Goal: Information Seeking & Learning: Learn about a topic

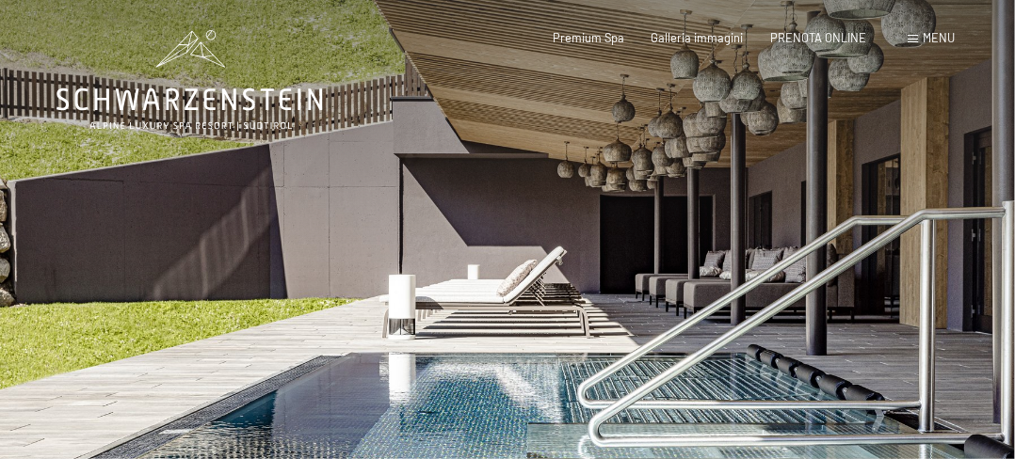
click at [725, 256] on div at bounding box center [760, 306] width 507 height 612
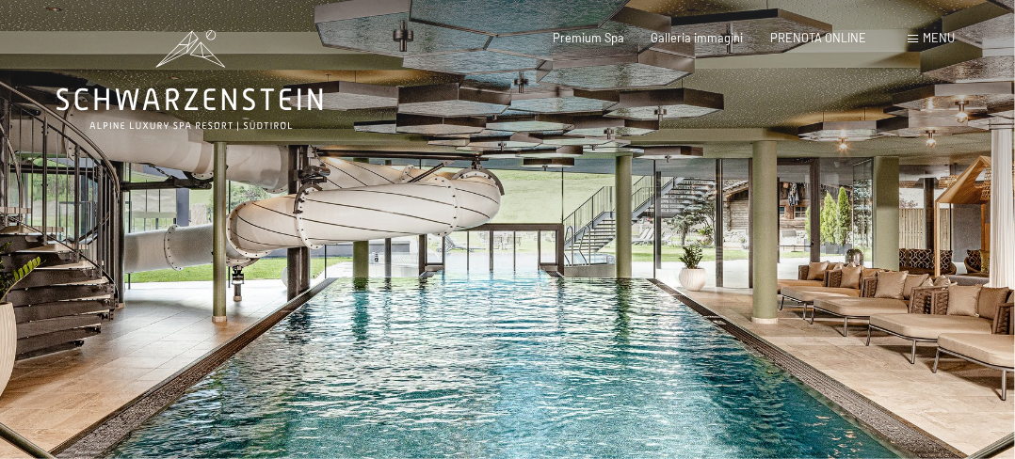
click at [727, 255] on div at bounding box center [760, 306] width 507 height 612
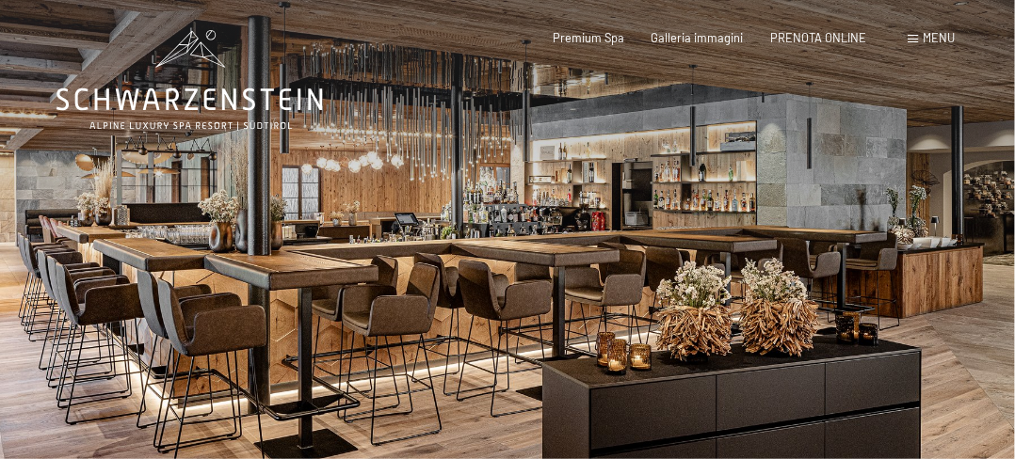
click at [727, 255] on div at bounding box center [760, 306] width 507 height 612
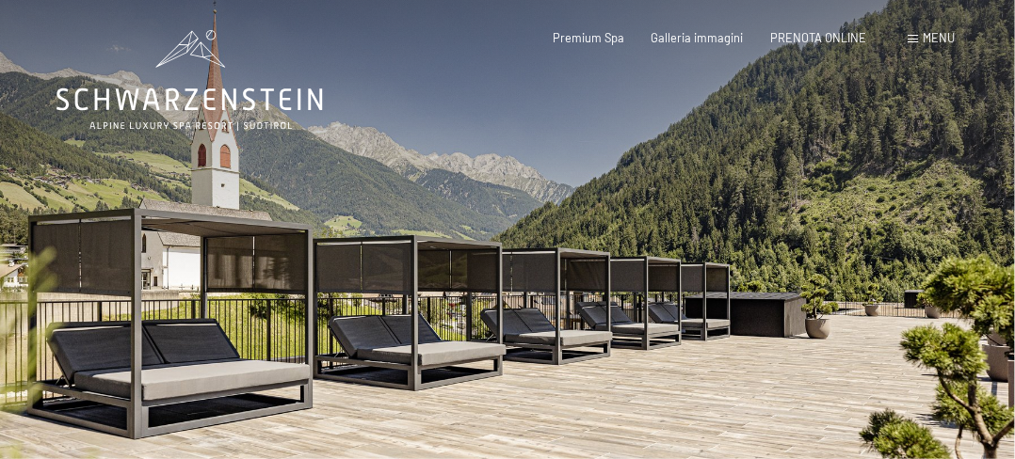
click at [727, 255] on div at bounding box center [760, 306] width 507 height 612
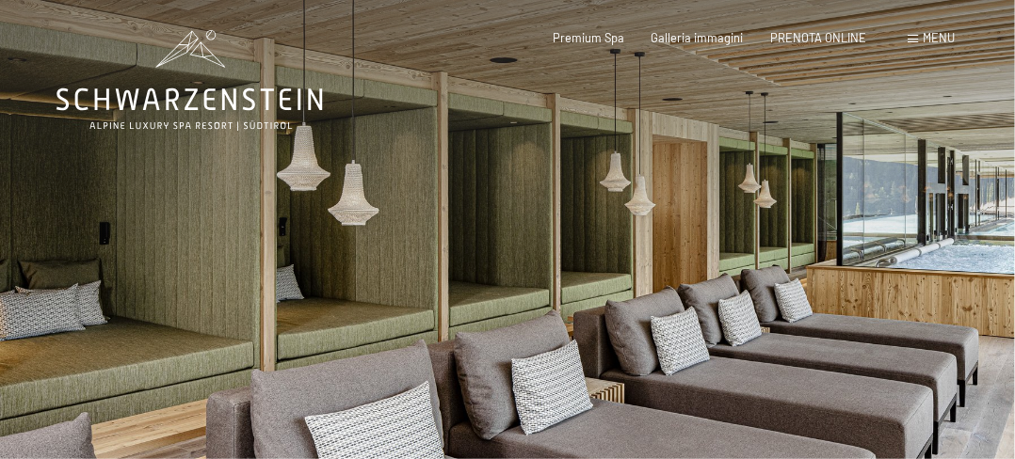
click at [727, 255] on div at bounding box center [760, 306] width 507 height 612
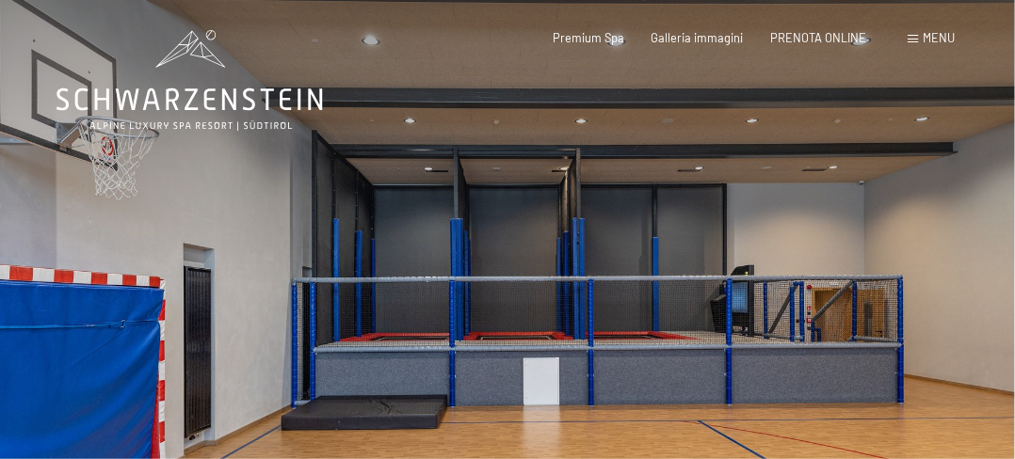
click at [923, 237] on div at bounding box center [760, 306] width 507 height 612
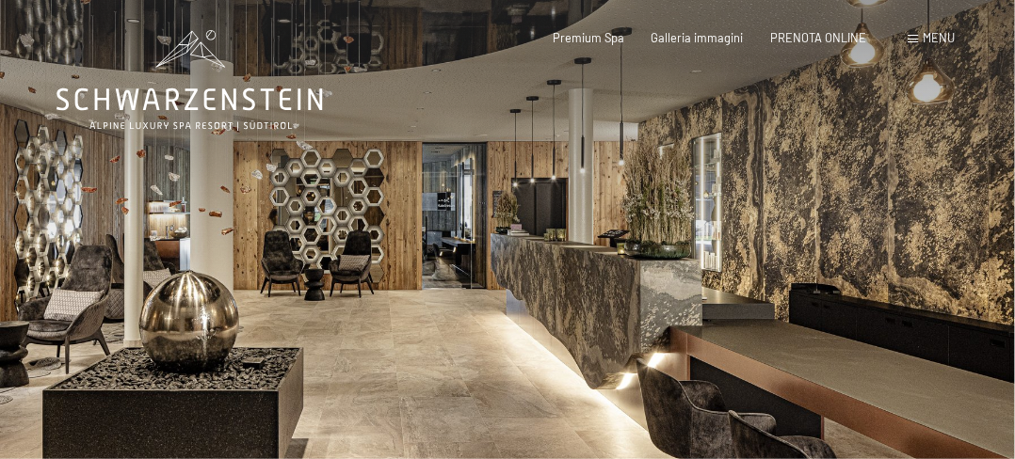
click at [923, 237] on div at bounding box center [760, 306] width 507 height 612
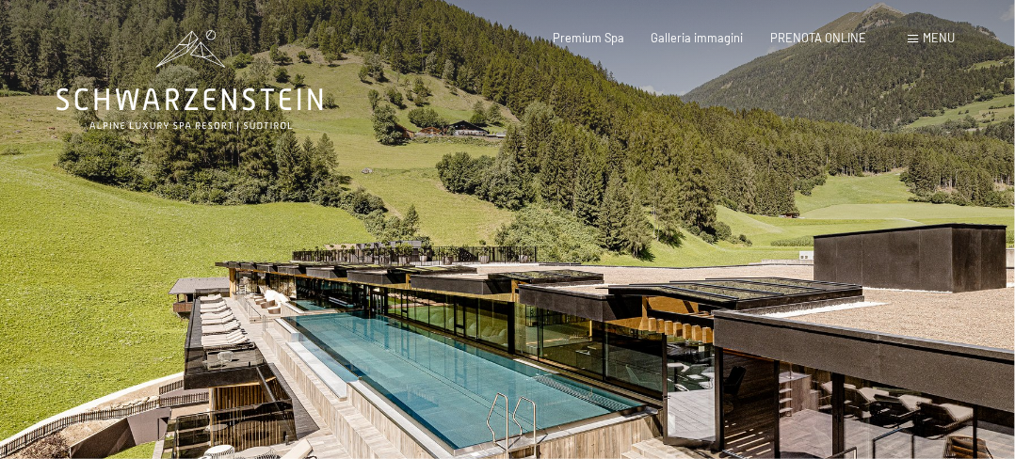
click at [923, 237] on div at bounding box center [760, 306] width 507 height 612
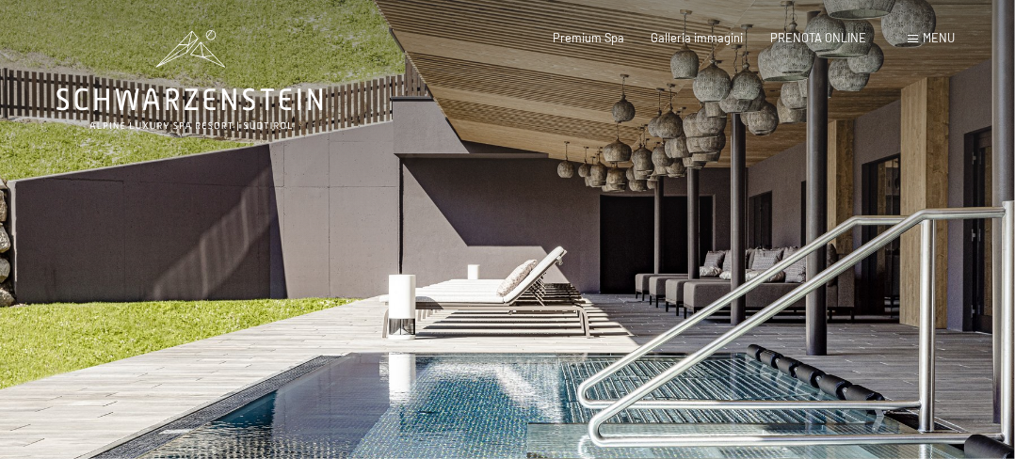
click at [923, 237] on div at bounding box center [760, 306] width 507 height 612
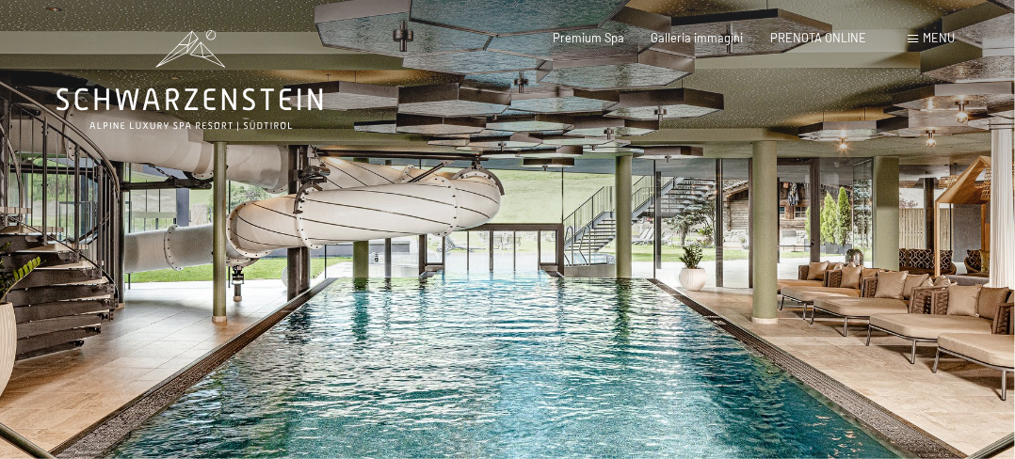
click at [924, 237] on div at bounding box center [760, 306] width 507 height 612
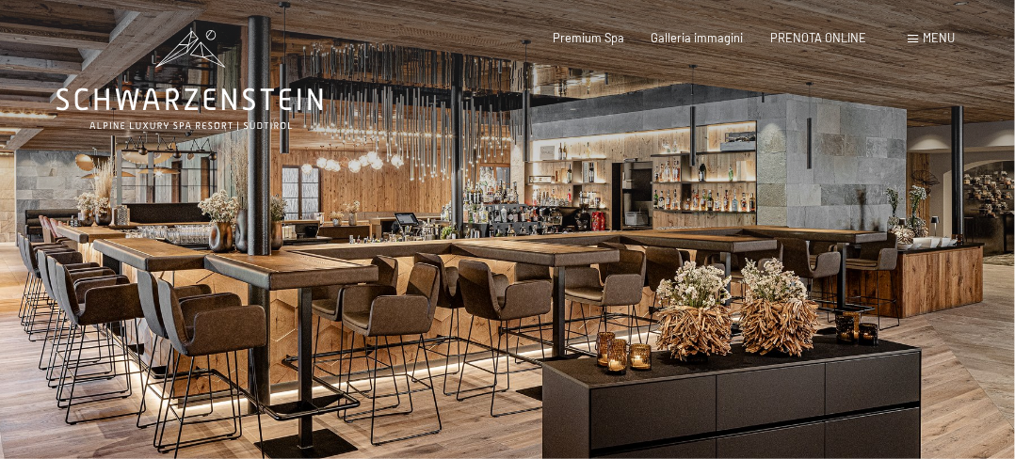
click at [924, 237] on div at bounding box center [760, 306] width 507 height 612
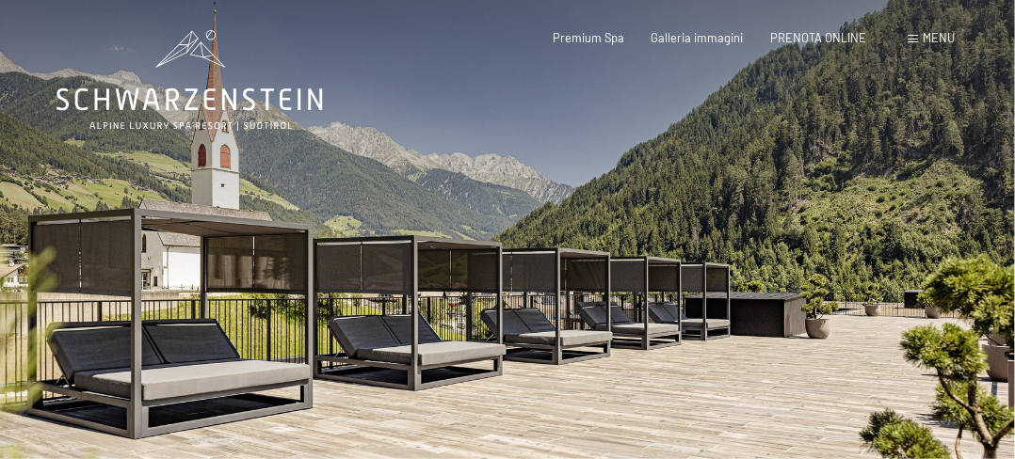
click at [924, 237] on div at bounding box center [760, 306] width 507 height 612
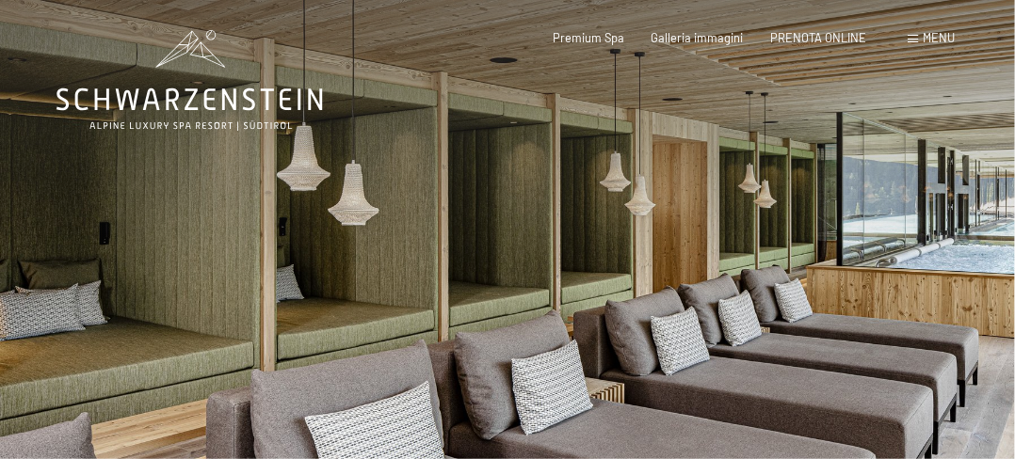
click at [924, 237] on div at bounding box center [760, 306] width 507 height 612
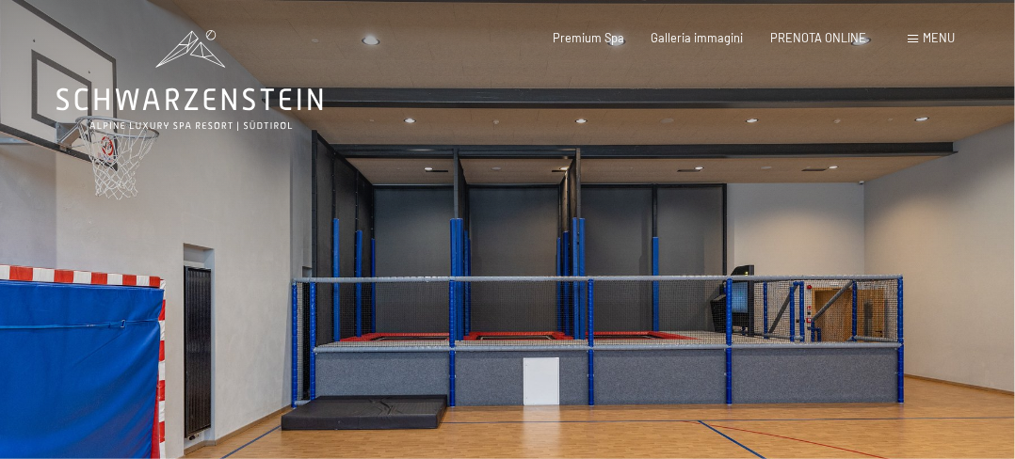
click at [924, 237] on div at bounding box center [760, 306] width 507 height 612
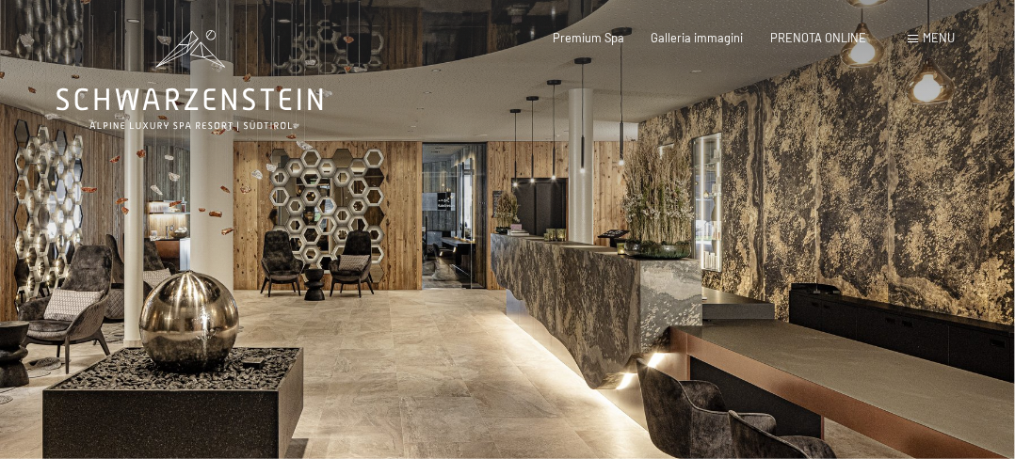
click at [924, 237] on div at bounding box center [760, 306] width 507 height 612
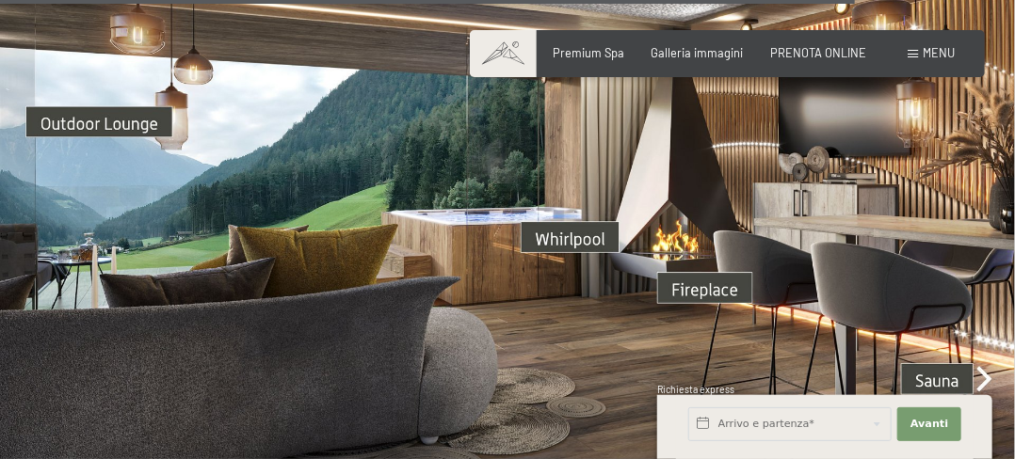
scroll to position [4989, 0]
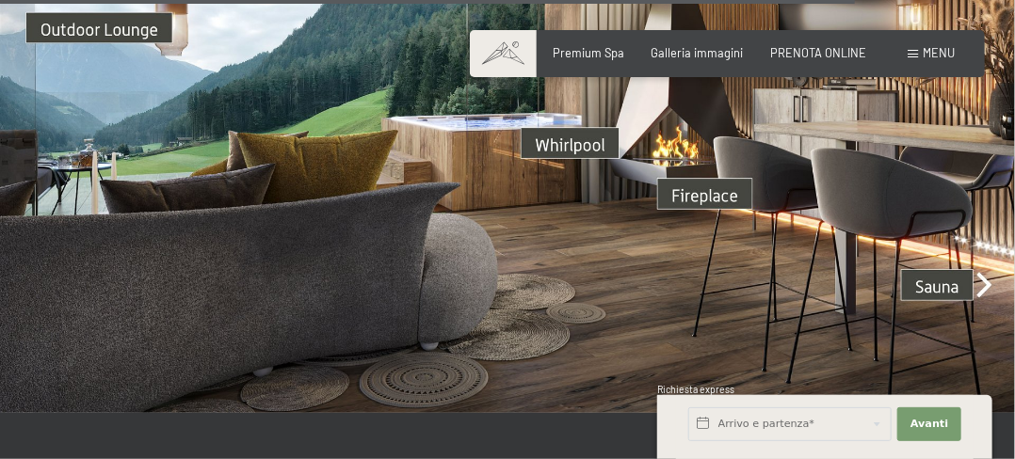
click at [985, 262] on img at bounding box center [507, 127] width 1015 height 570
click at [944, 267] on img at bounding box center [507, 127] width 1015 height 570
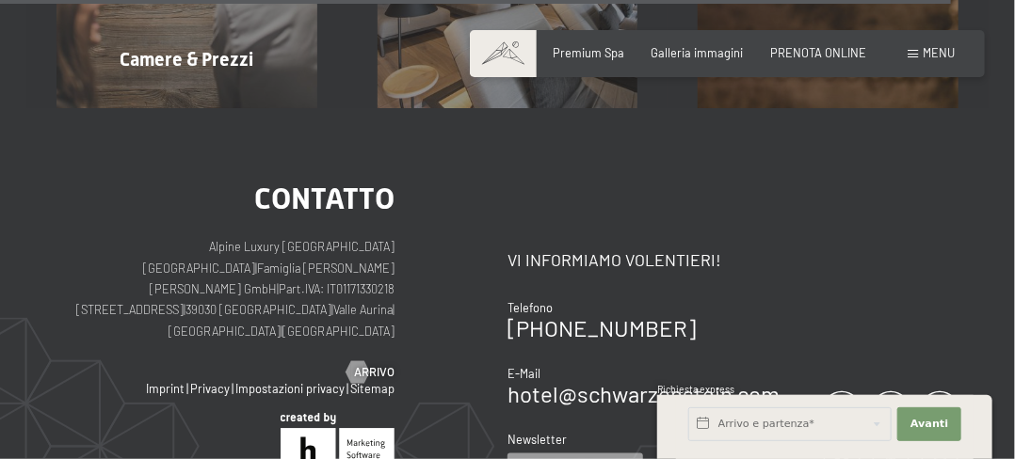
scroll to position [5347, 0]
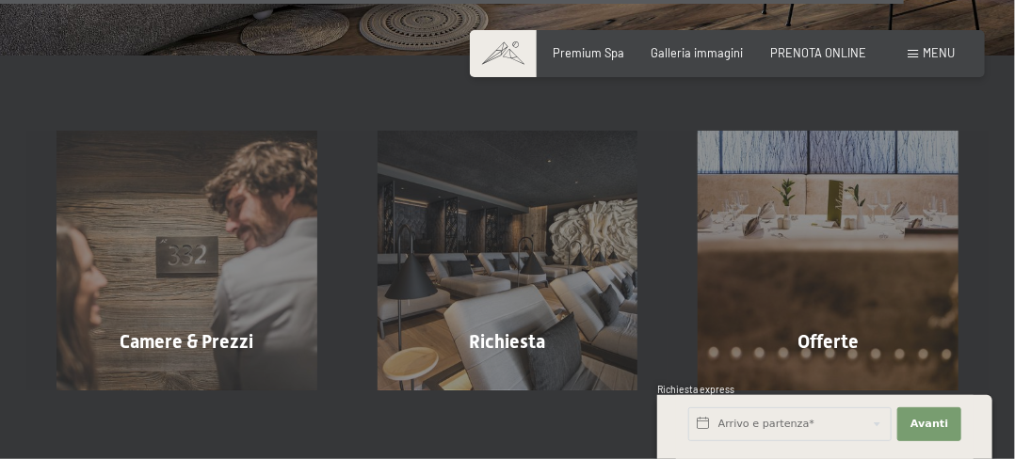
click at [917, 53] on span at bounding box center [912, 54] width 10 height 8
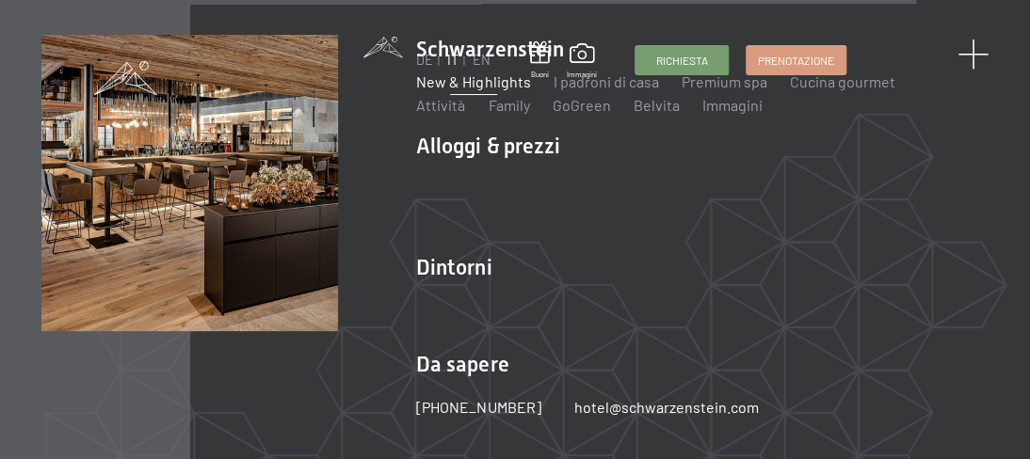
click at [973, 46] on span at bounding box center [972, 55] width 31 height 31
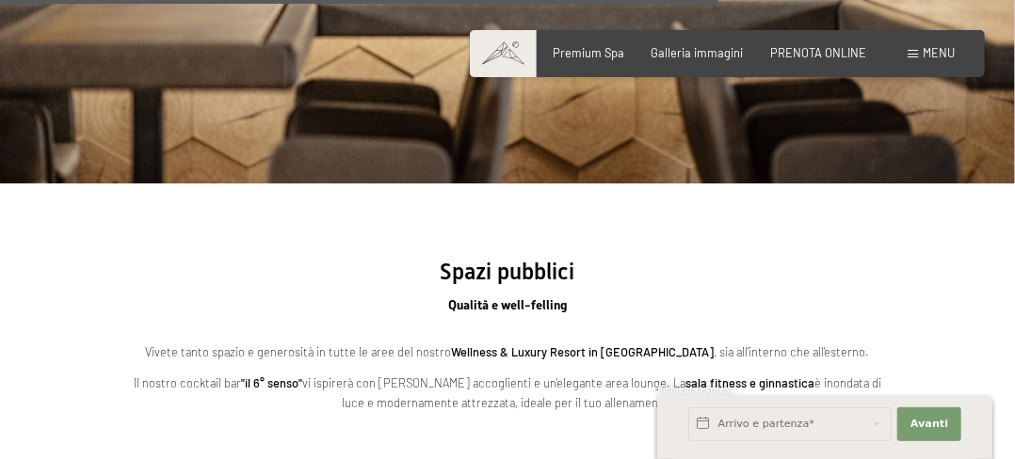
scroll to position [3779, 0]
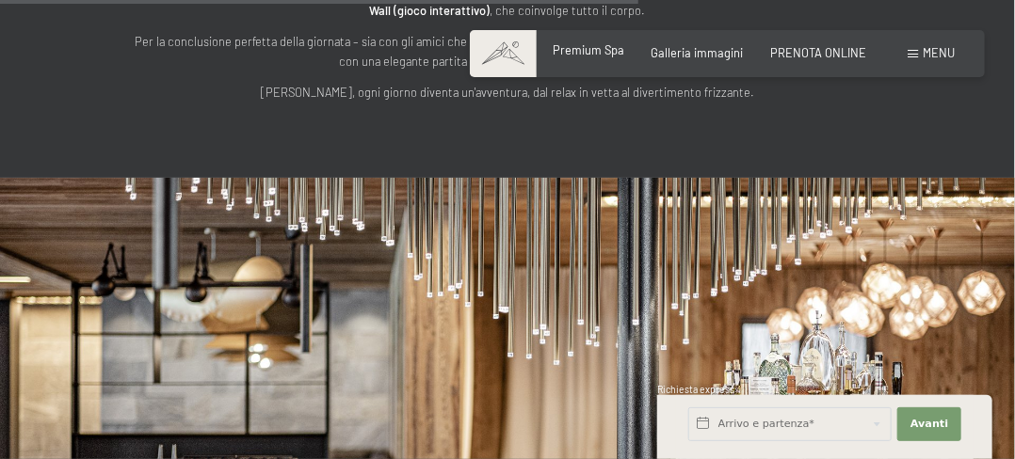
click at [602, 47] on span "Premium Spa" at bounding box center [590, 49] width 72 height 15
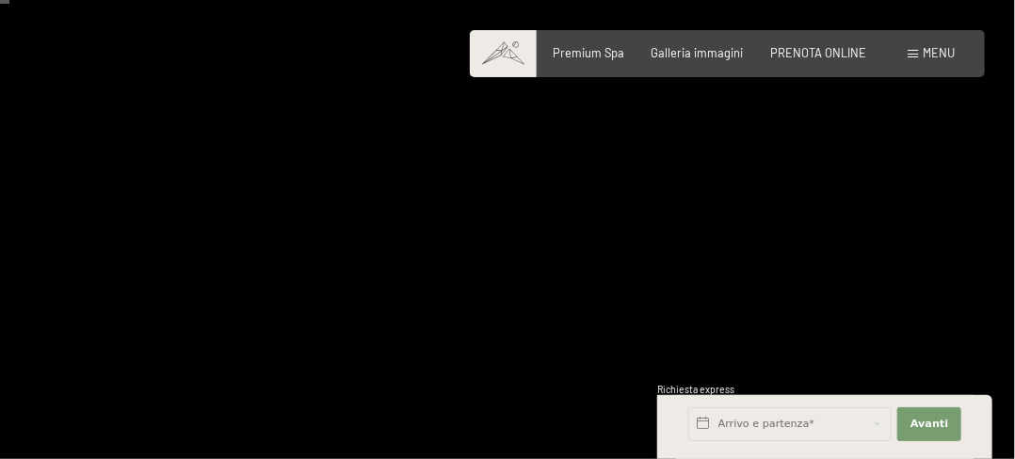
click at [924, 179] on div at bounding box center [760, 212] width 507 height 612
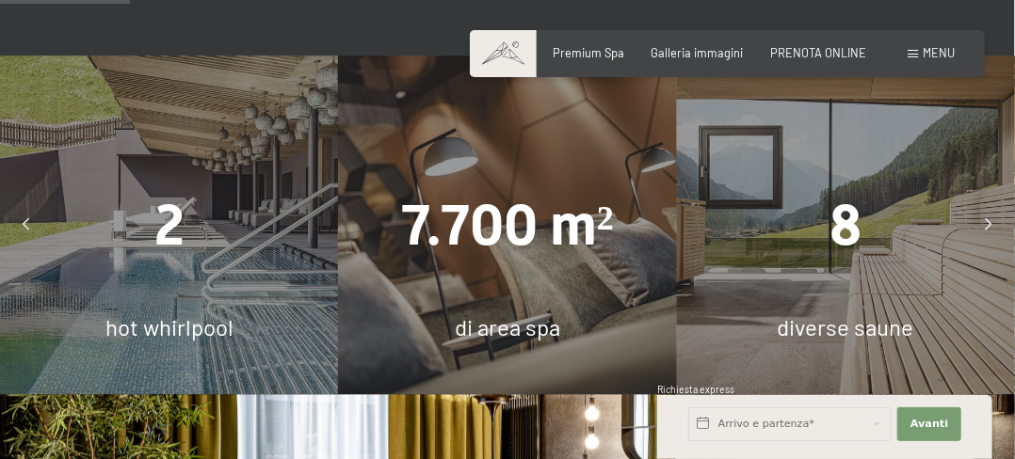
scroll to position [1412, 0]
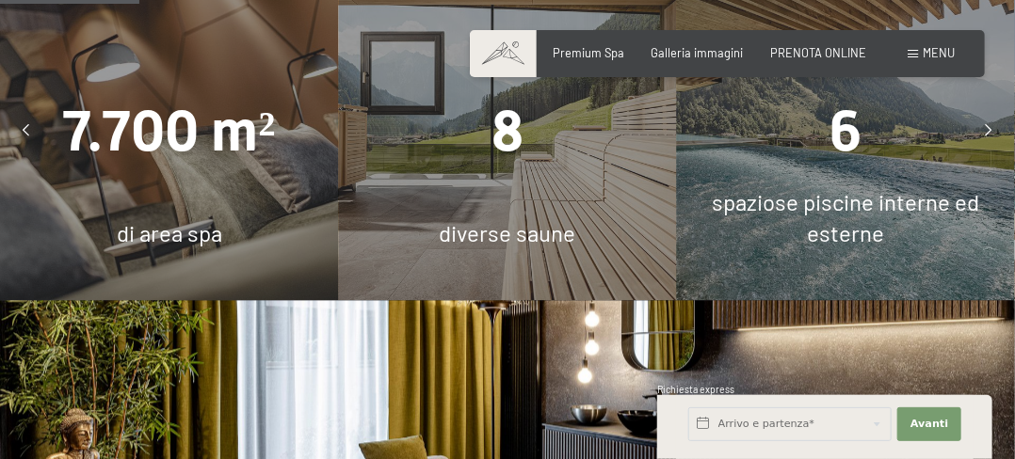
click at [986, 125] on icon at bounding box center [989, 131] width 7 height 12
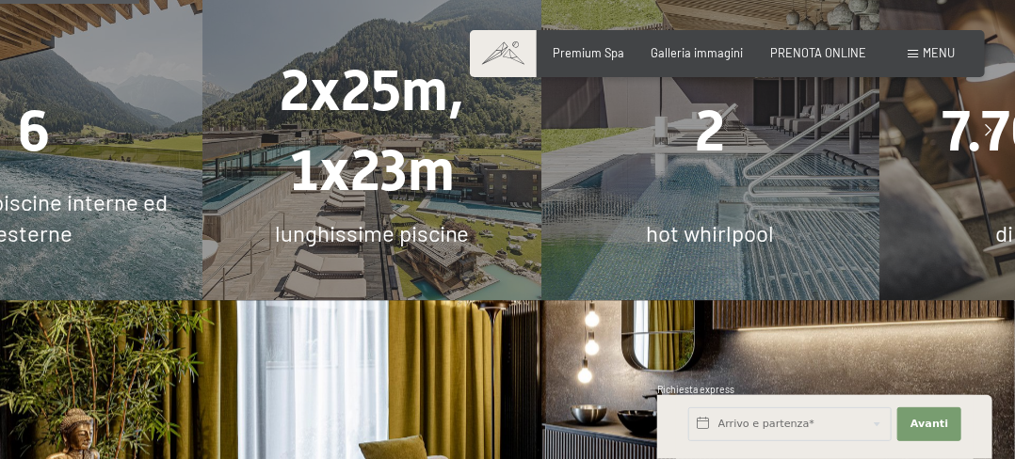
click at [717, 148] on div "2 hot whirlpool" at bounding box center [710, 130] width 338 height 338
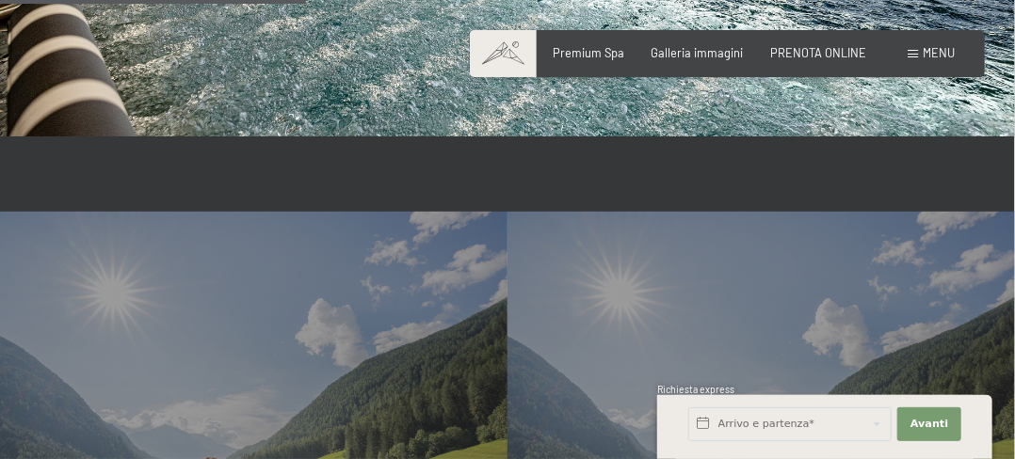
scroll to position [2824, 0]
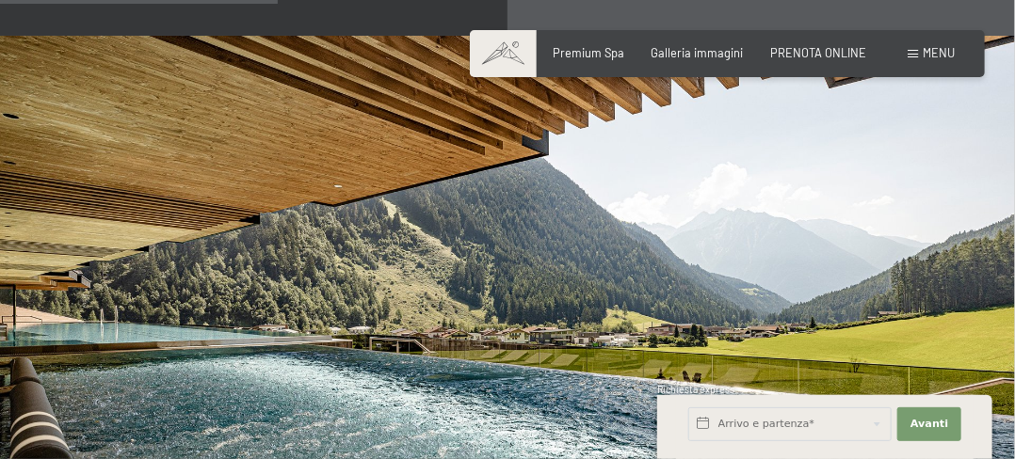
click at [166, 311] on img at bounding box center [507, 321] width 1015 height 570
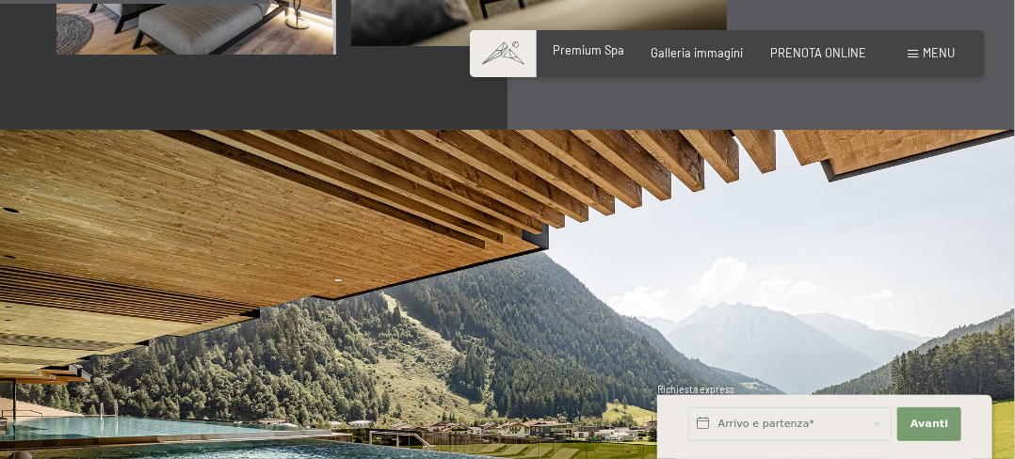
click at [598, 46] on span "Premium Spa" at bounding box center [590, 49] width 72 height 15
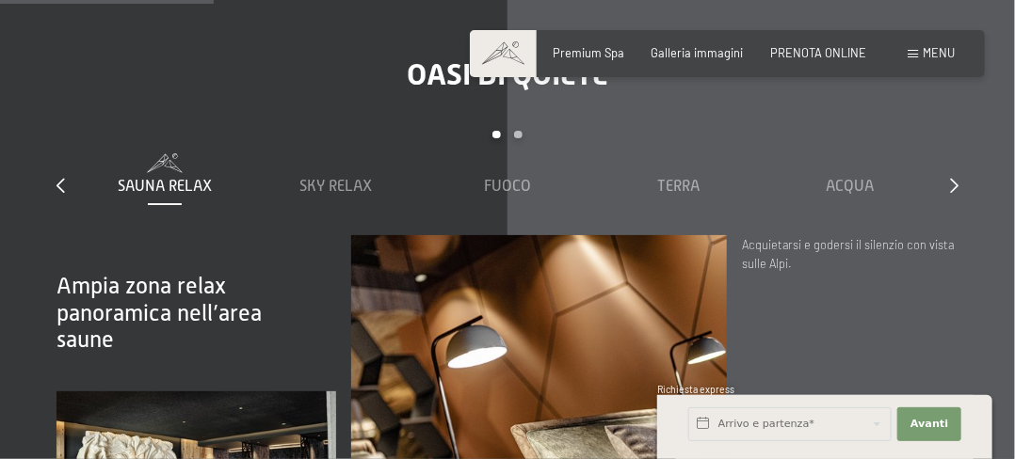
scroll to position [2071, 0]
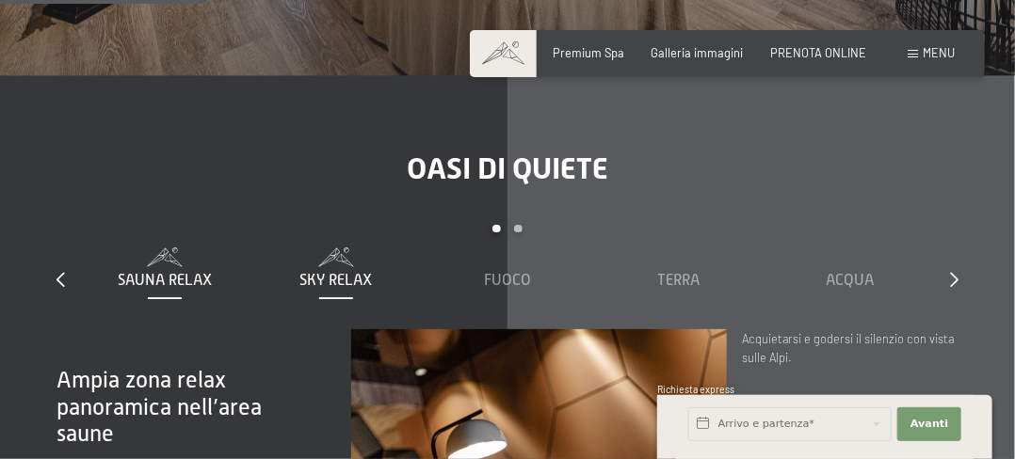
click at [345, 272] on span "Sky Relax" at bounding box center [336, 280] width 72 height 17
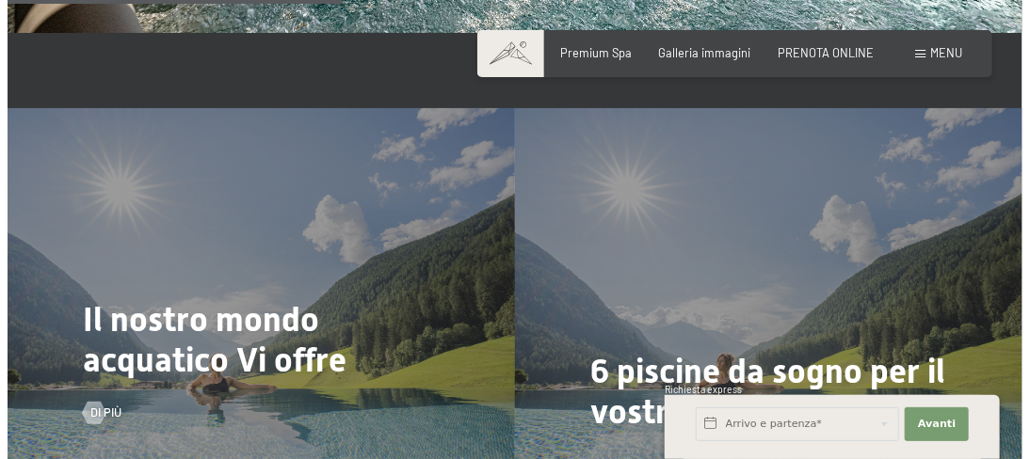
scroll to position [3483, 0]
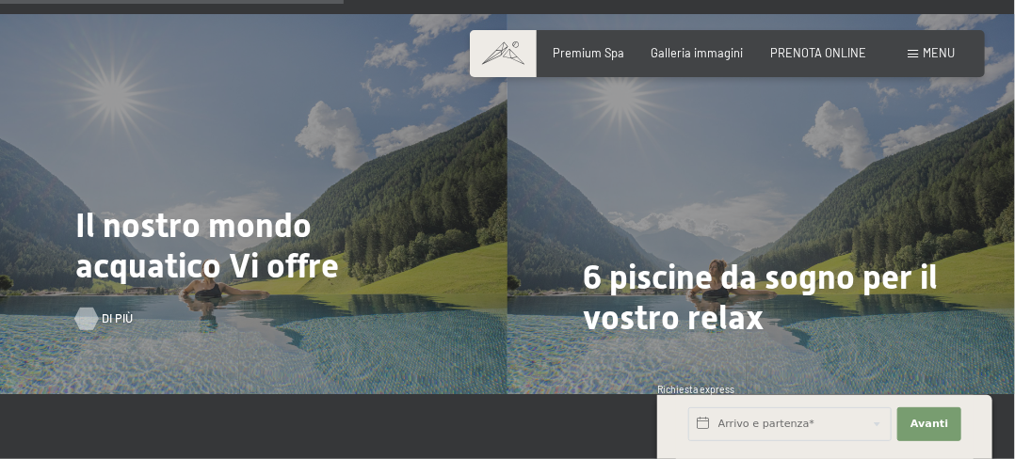
click at [93, 307] on div at bounding box center [86, 318] width 13 height 23
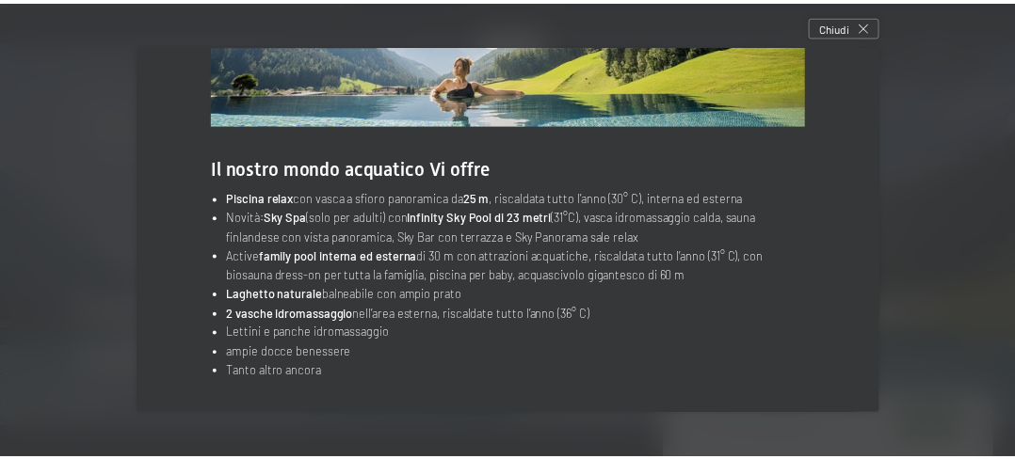
scroll to position [0, 0]
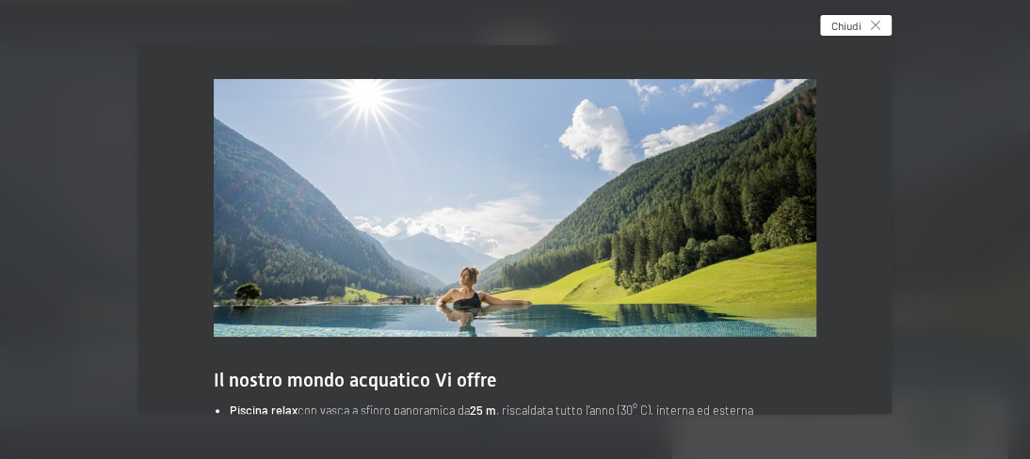
click at [880, 21] on icon at bounding box center [875, 25] width 9 height 9
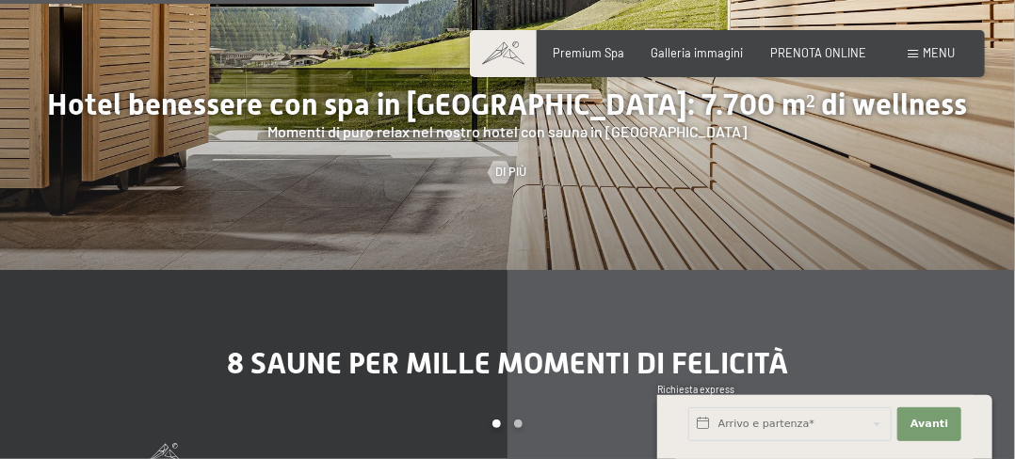
scroll to position [4236, 0]
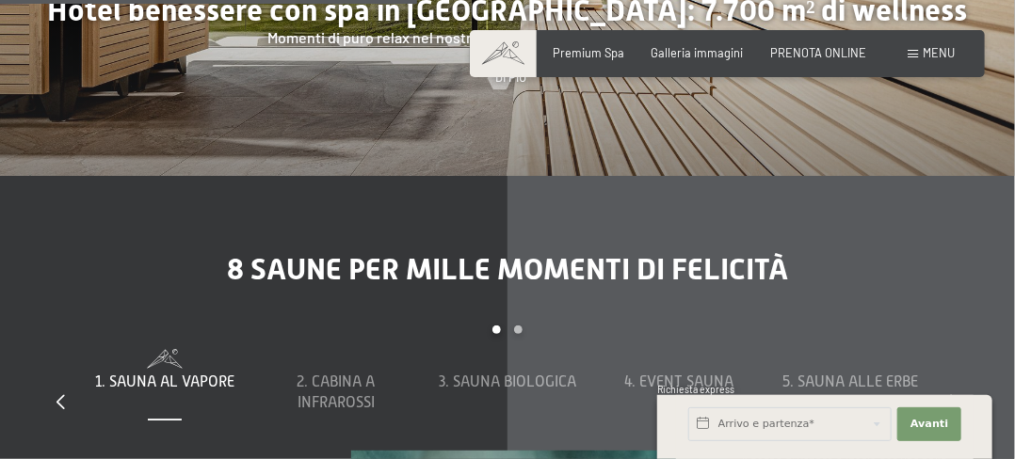
click at [926, 53] on span "Menu" at bounding box center [939, 52] width 32 height 15
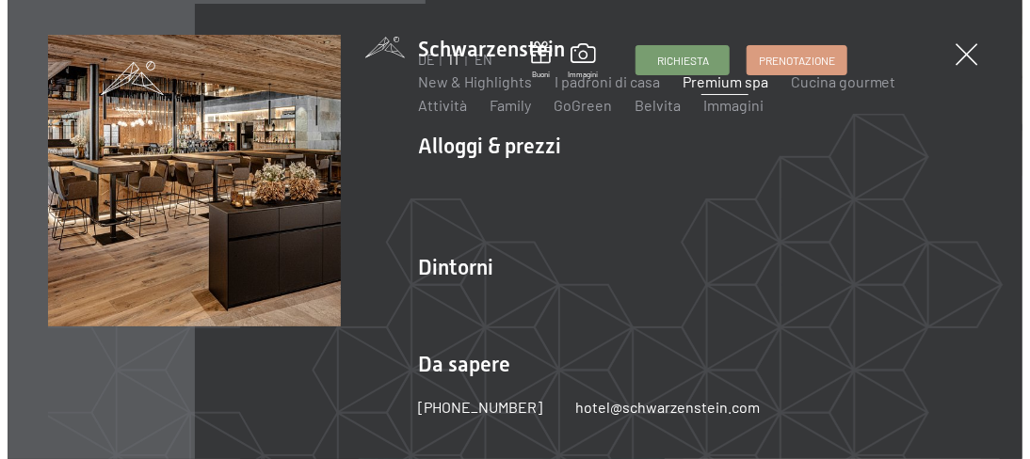
scroll to position [4266, 0]
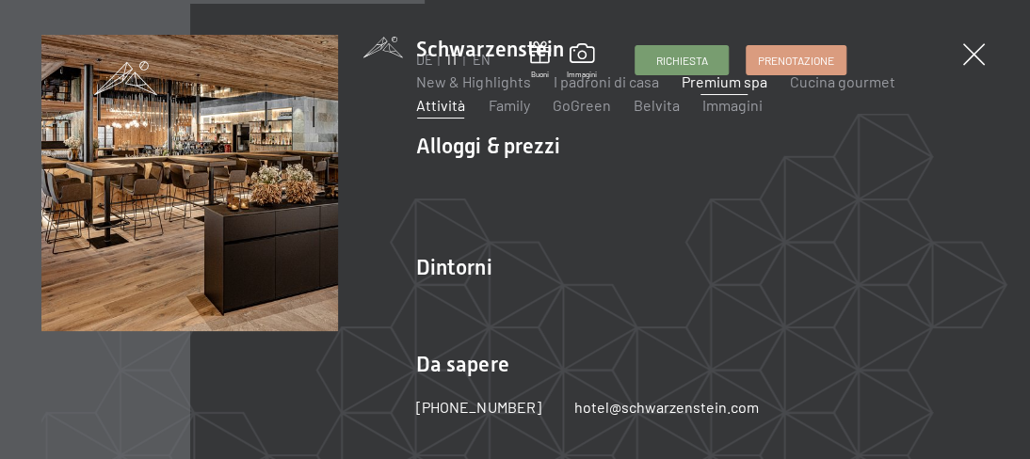
click at [465, 96] on link "Attività" at bounding box center [440, 105] width 49 height 18
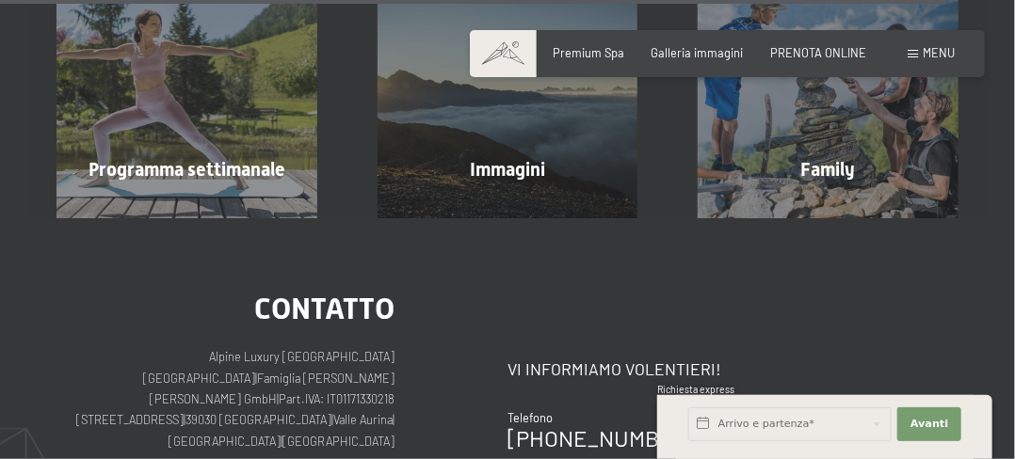
scroll to position [4236, 0]
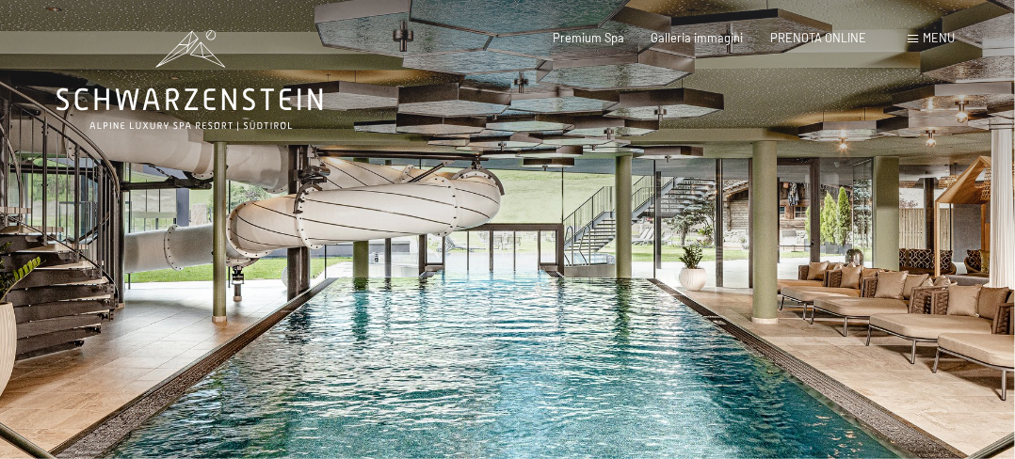
click at [768, 267] on div at bounding box center [760, 306] width 507 height 612
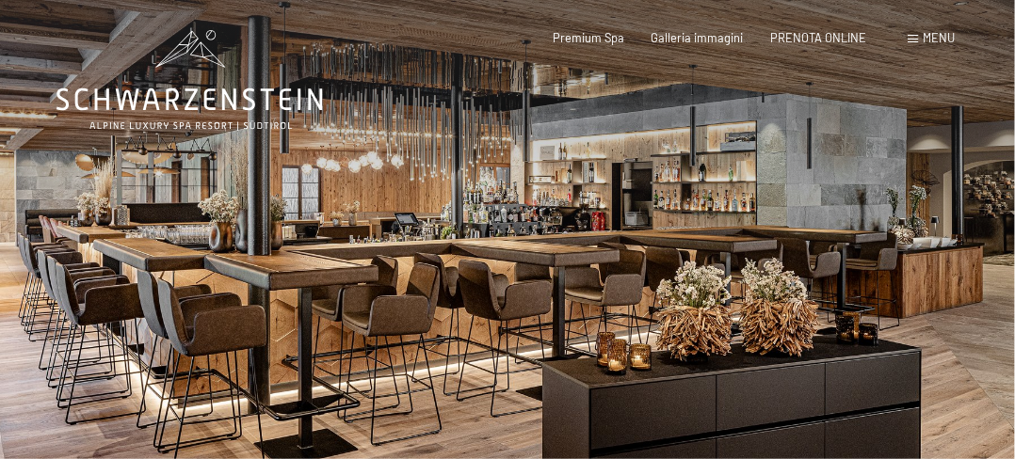
click at [768, 267] on div at bounding box center [760, 306] width 507 height 612
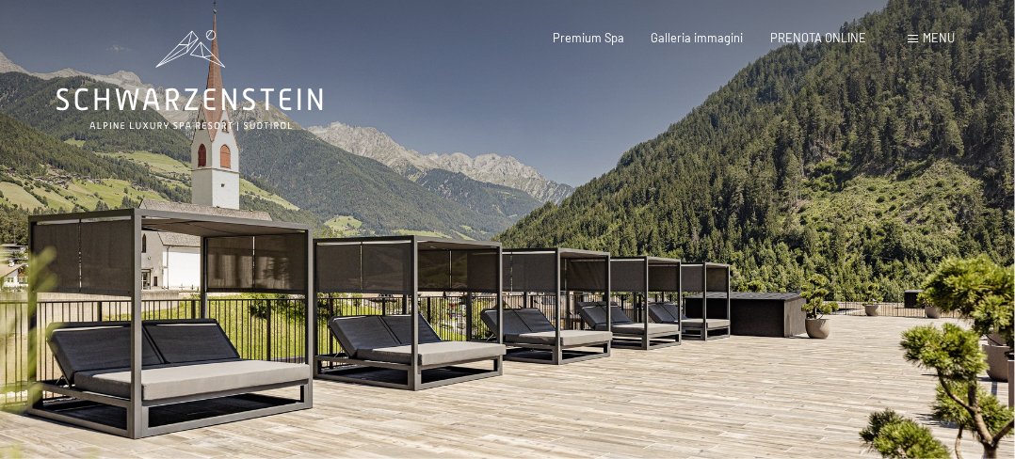
click at [768, 267] on div at bounding box center [760, 306] width 507 height 612
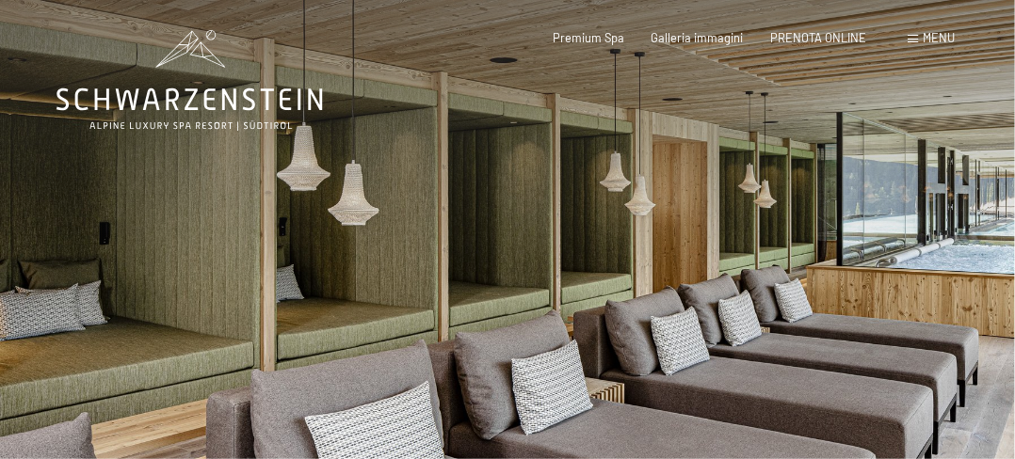
scroll to position [94, 0]
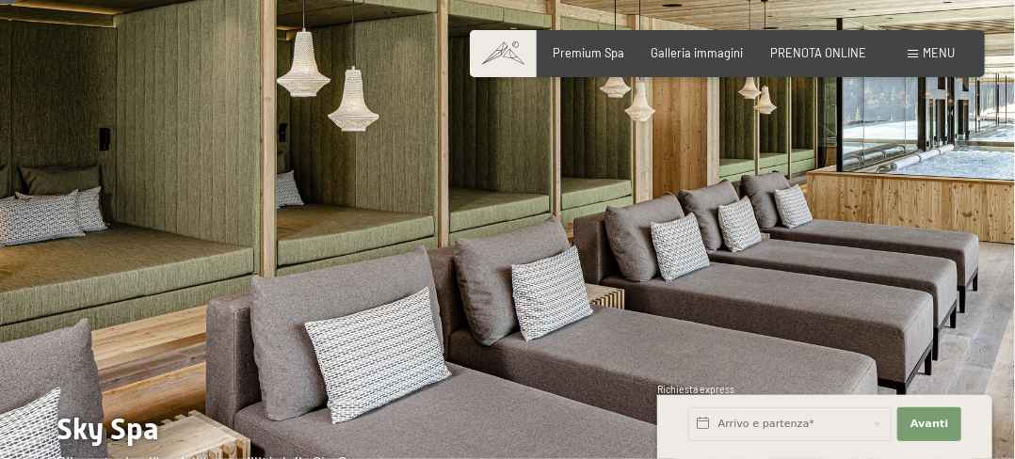
click at [768, 265] on div at bounding box center [760, 212] width 507 height 612
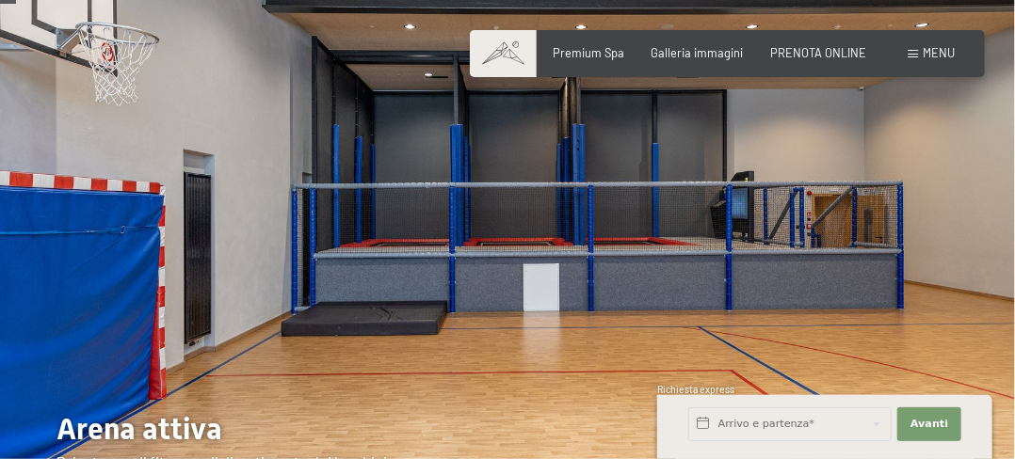
click at [768, 265] on div at bounding box center [760, 212] width 507 height 612
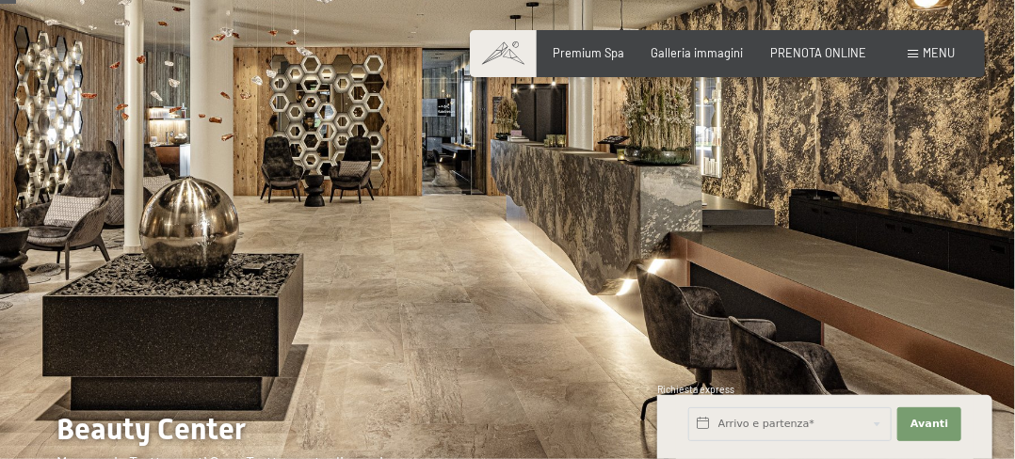
click at [768, 265] on div at bounding box center [760, 212] width 507 height 612
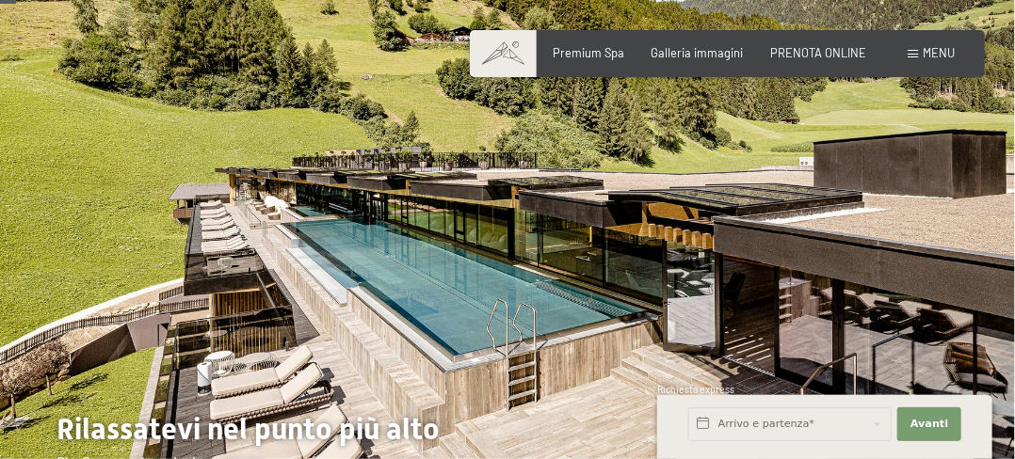
scroll to position [188, 0]
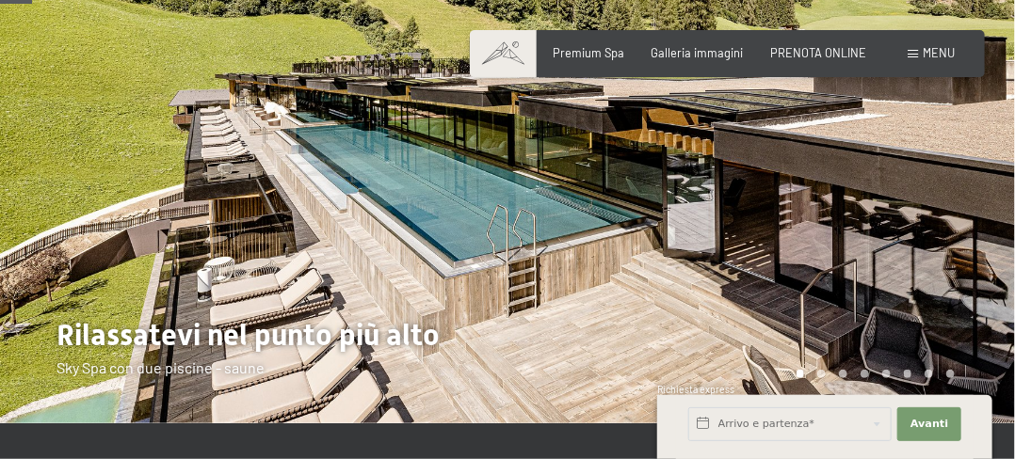
click at [860, 181] on div at bounding box center [760, 118] width 507 height 612
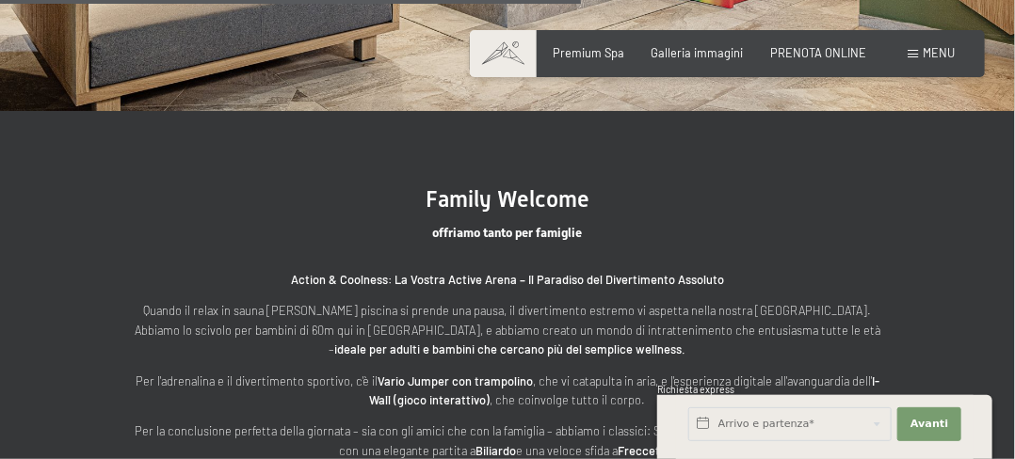
scroll to position [3483, 0]
